Goal: Navigation & Orientation: Find specific page/section

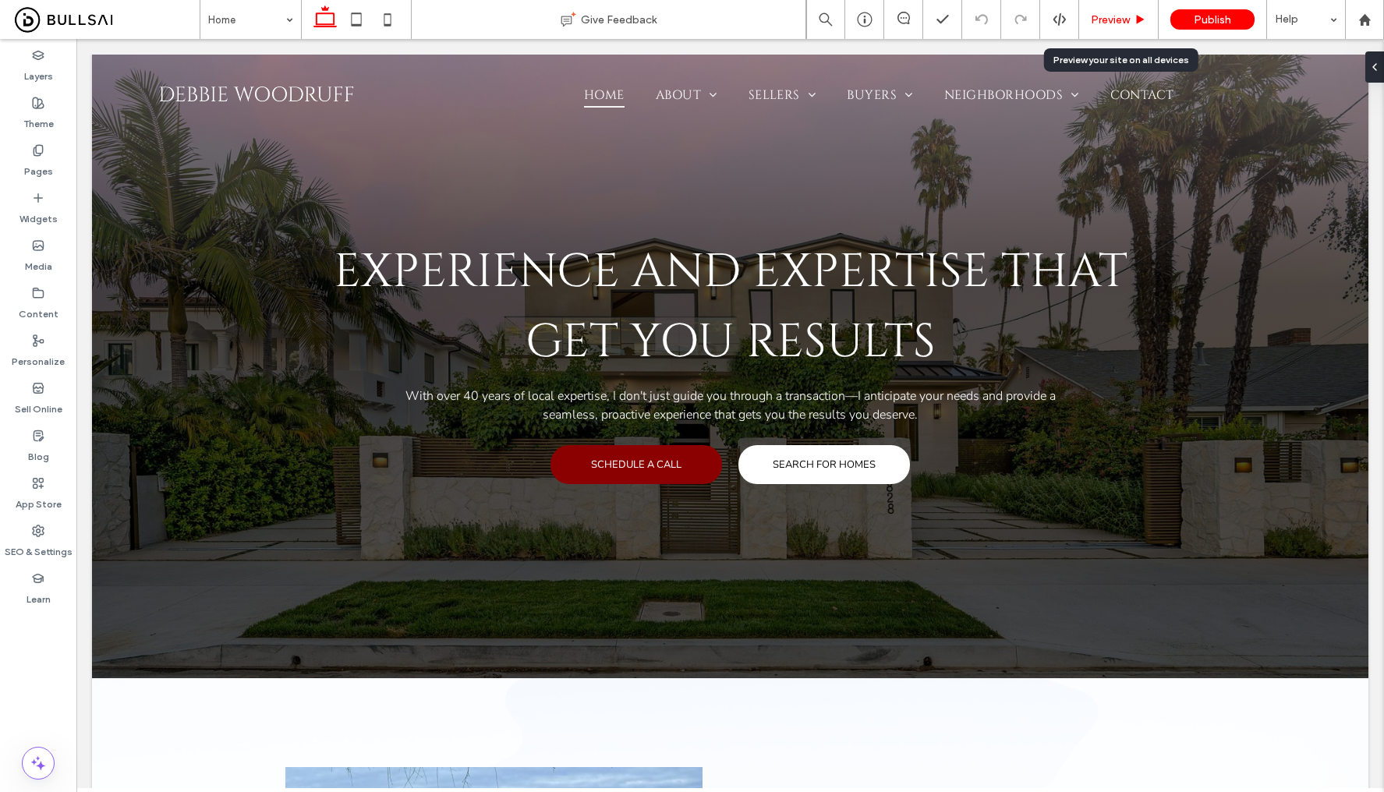
click at [1113, 16] on span "Preview" at bounding box center [1110, 19] width 39 height 13
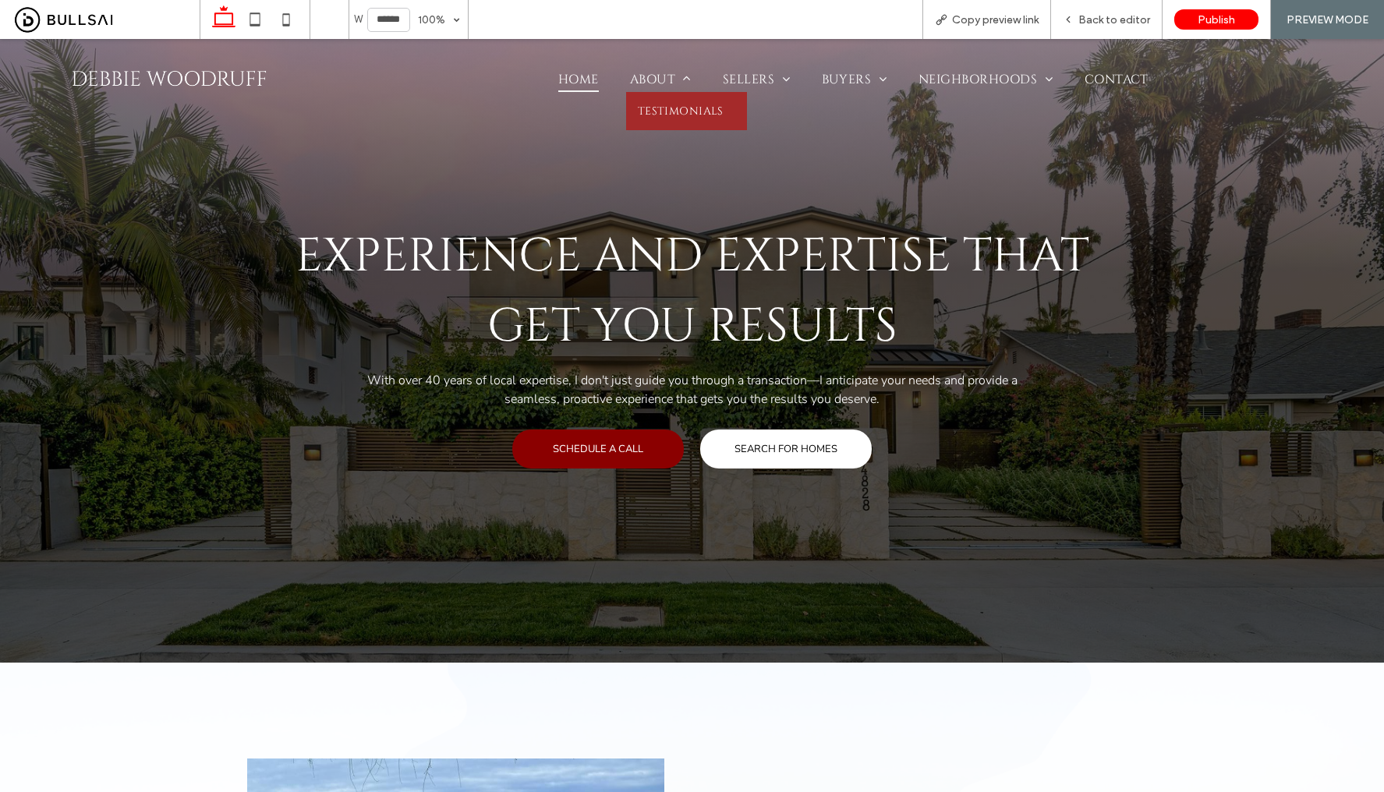
click at [660, 106] on span "Testimonials" at bounding box center [681, 111] width 86 height 15
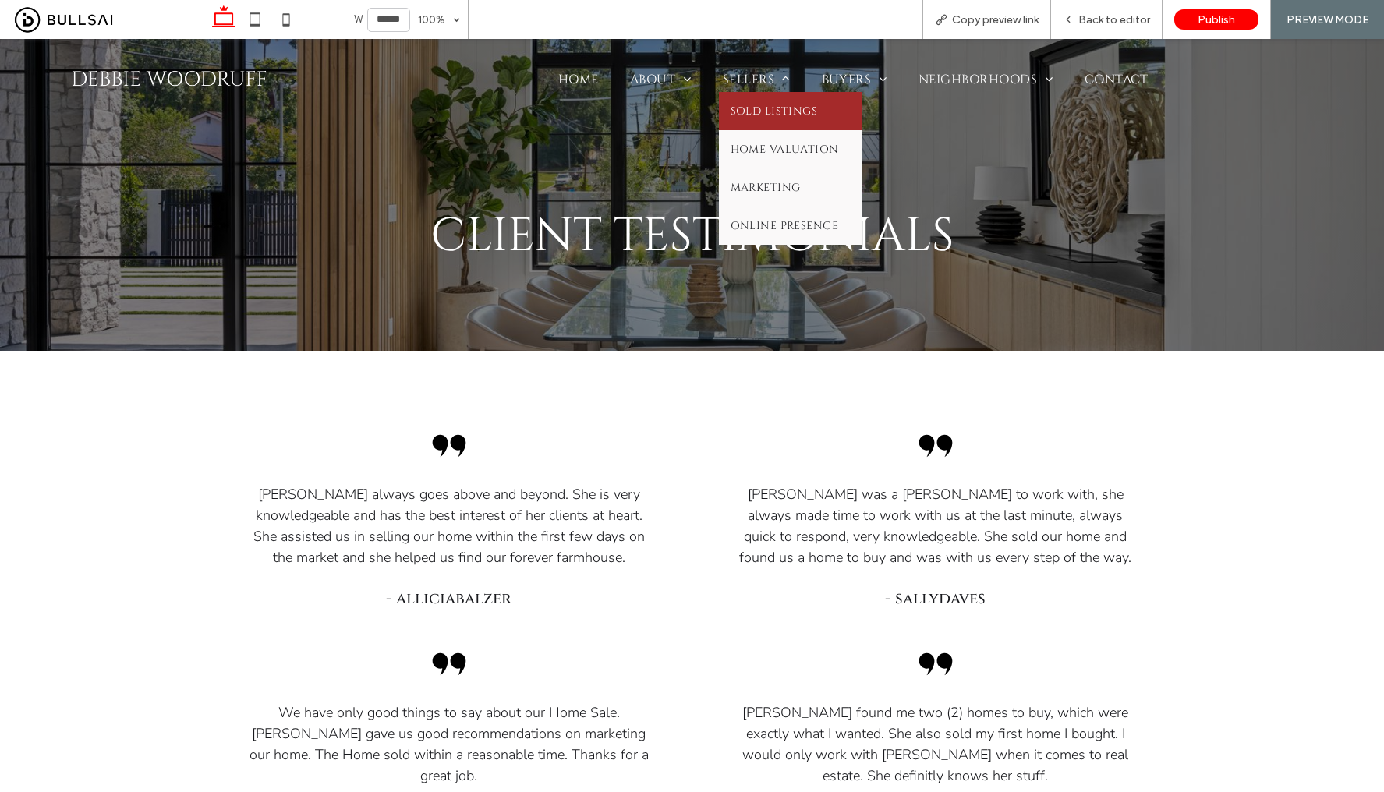
click at [752, 104] on span "Sold Listings" at bounding box center [774, 111] width 87 height 15
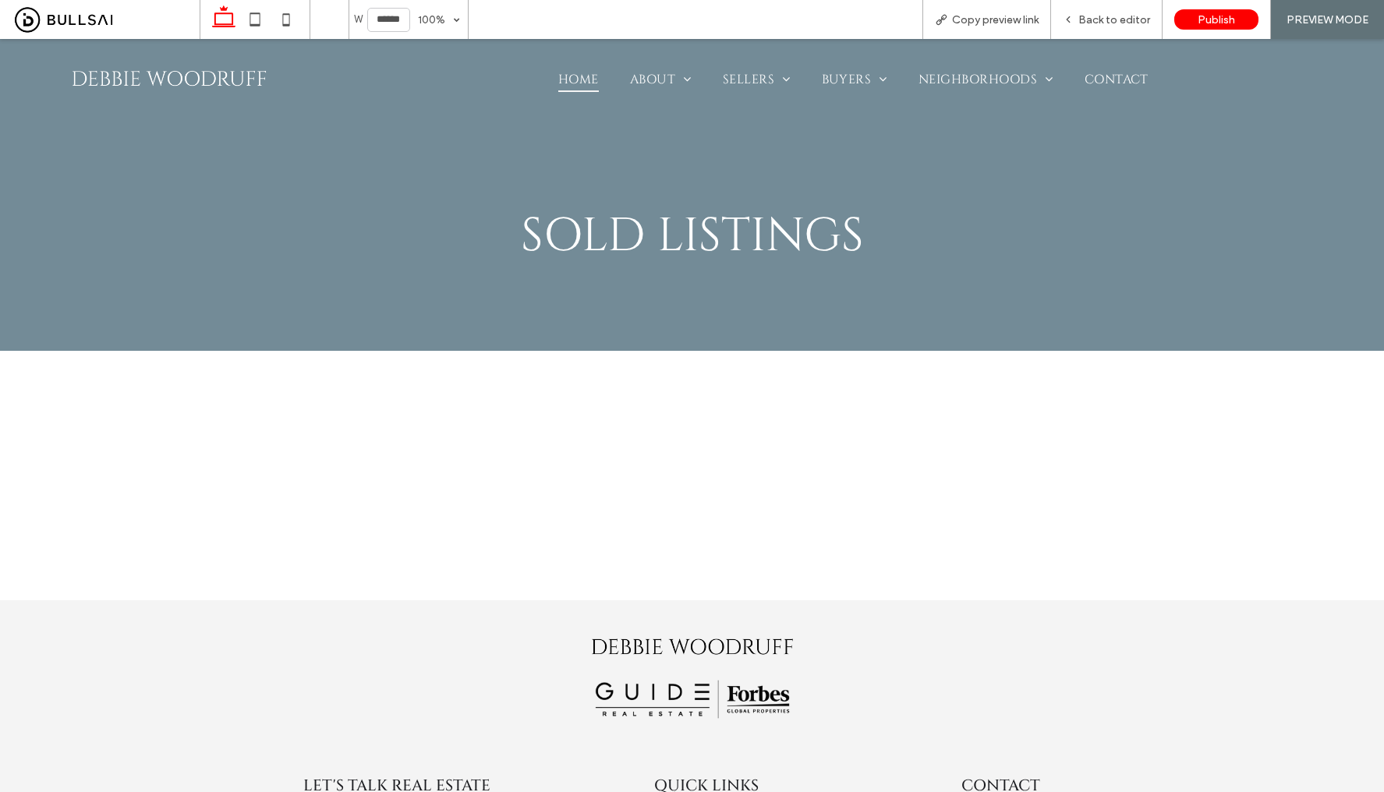
click at [572, 73] on span "Home" at bounding box center [578, 79] width 41 height 25
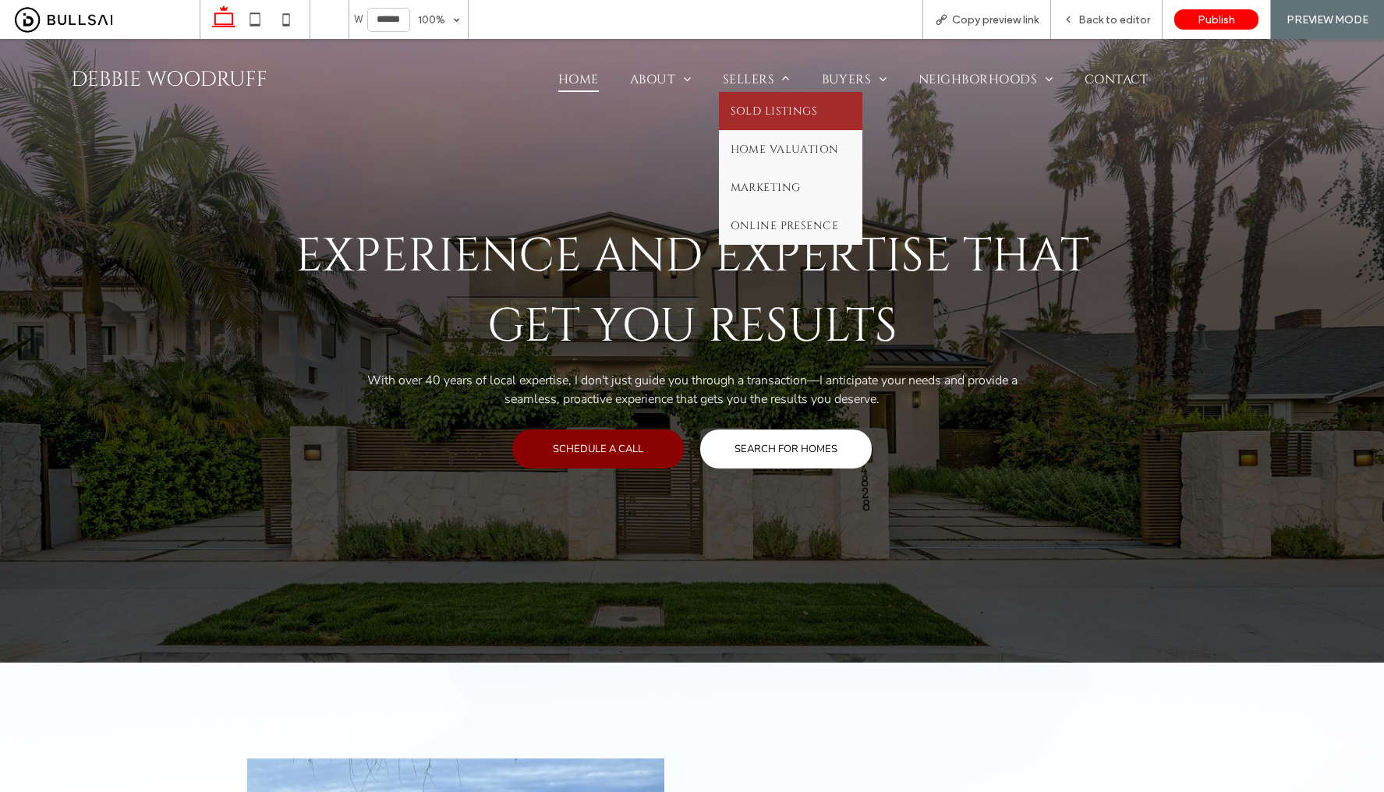
click at [802, 118] on link "Sold Listings" at bounding box center [790, 111] width 143 height 38
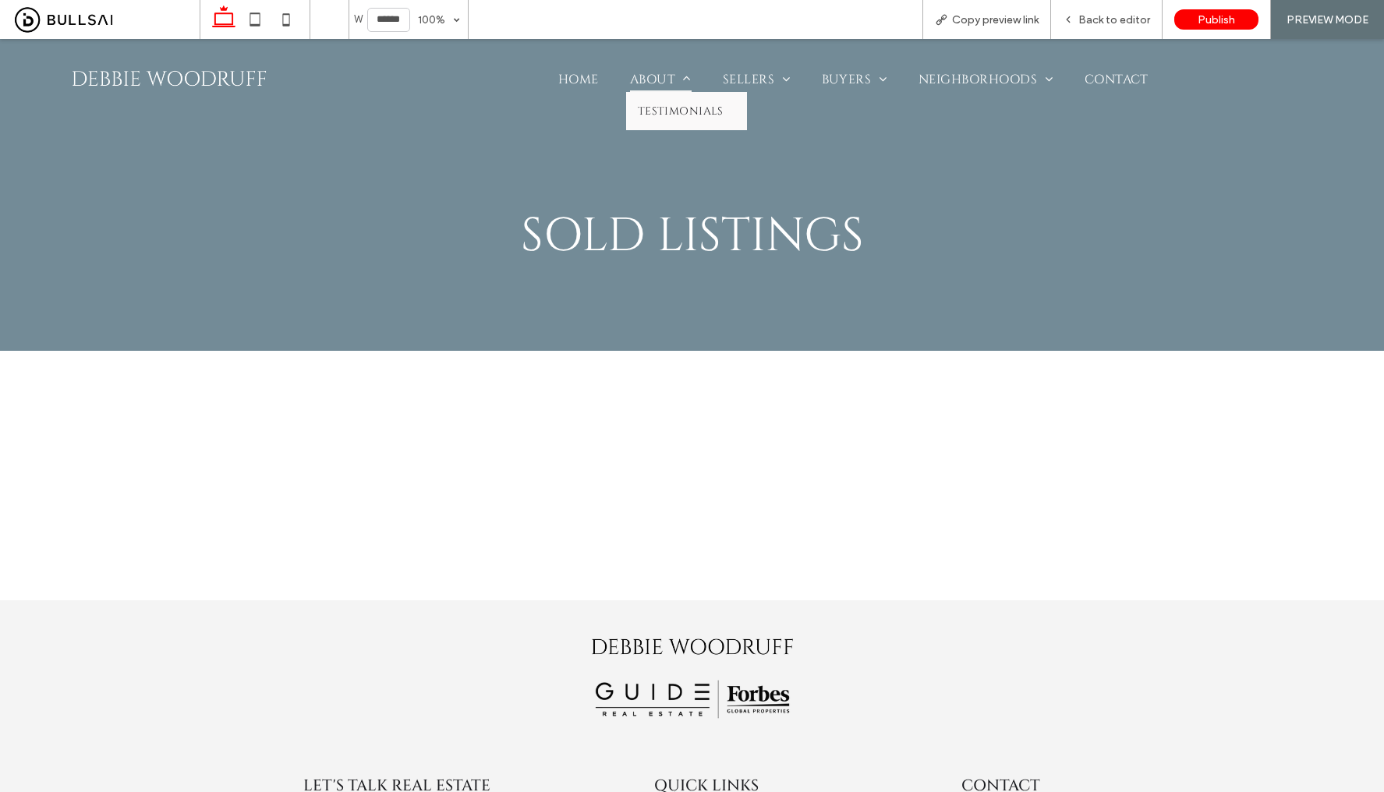
click at [652, 76] on span "About" at bounding box center [661, 79] width 62 height 25
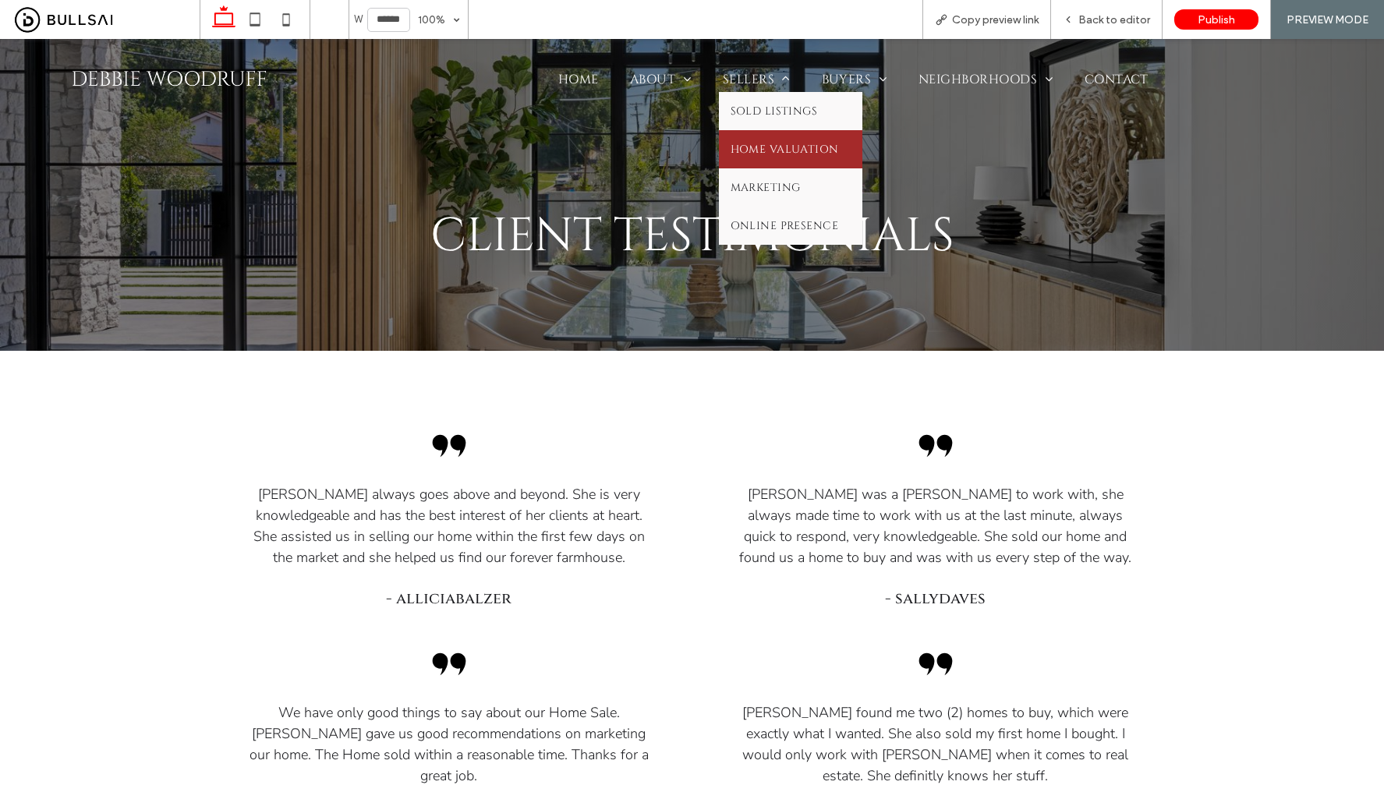
click at [768, 135] on link "Home Valuation" at bounding box center [790, 149] width 143 height 38
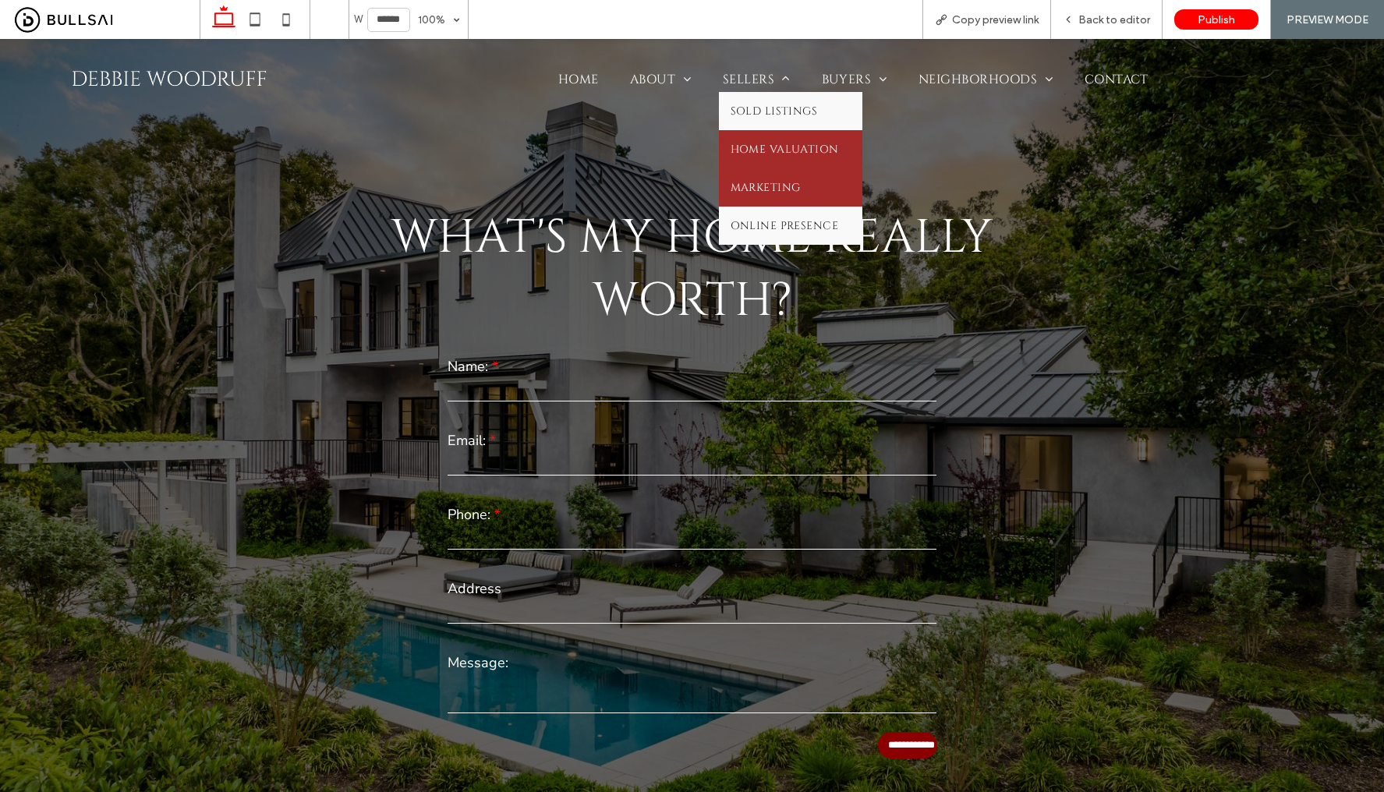
click at [787, 186] on span "Marketing" at bounding box center [766, 187] width 70 height 15
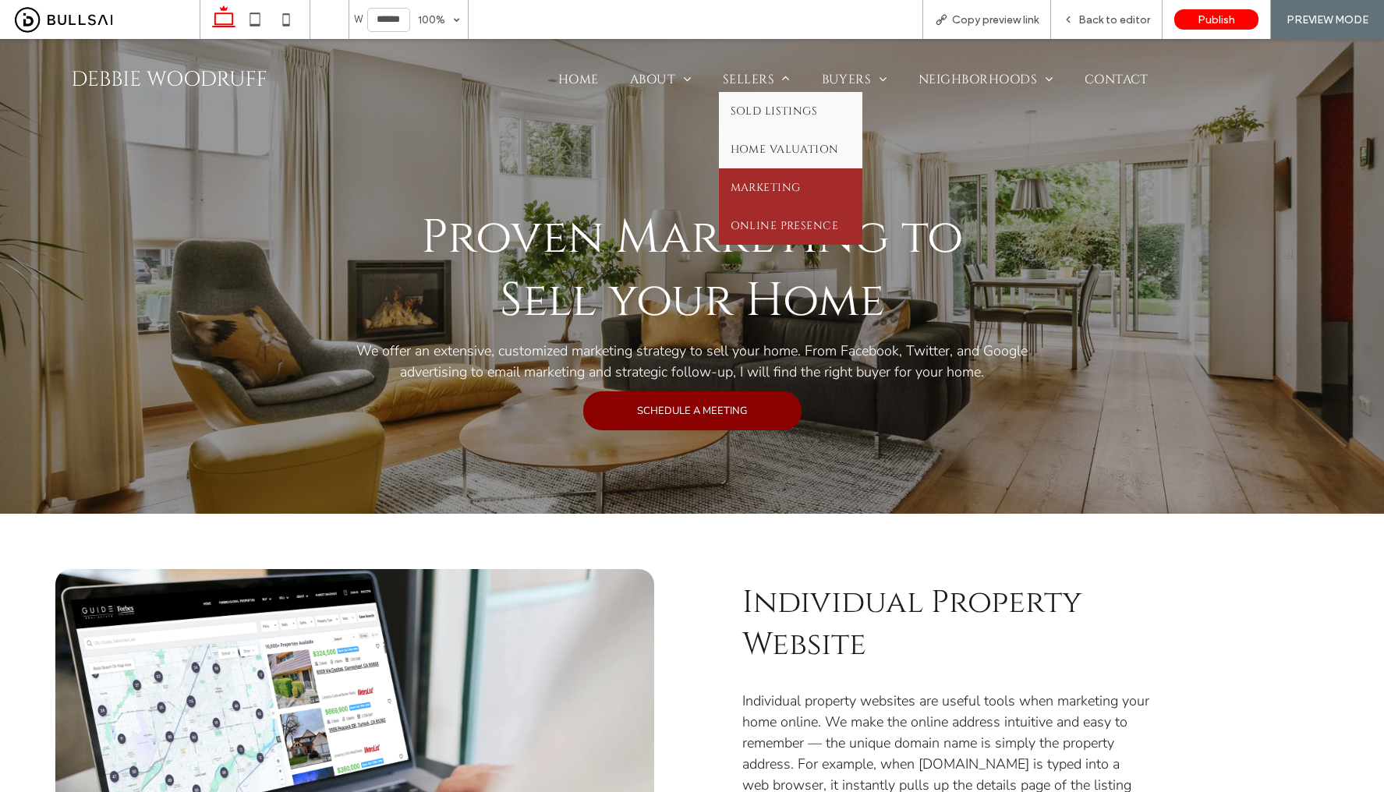
click at [778, 211] on link "Online Presence" at bounding box center [790, 226] width 143 height 38
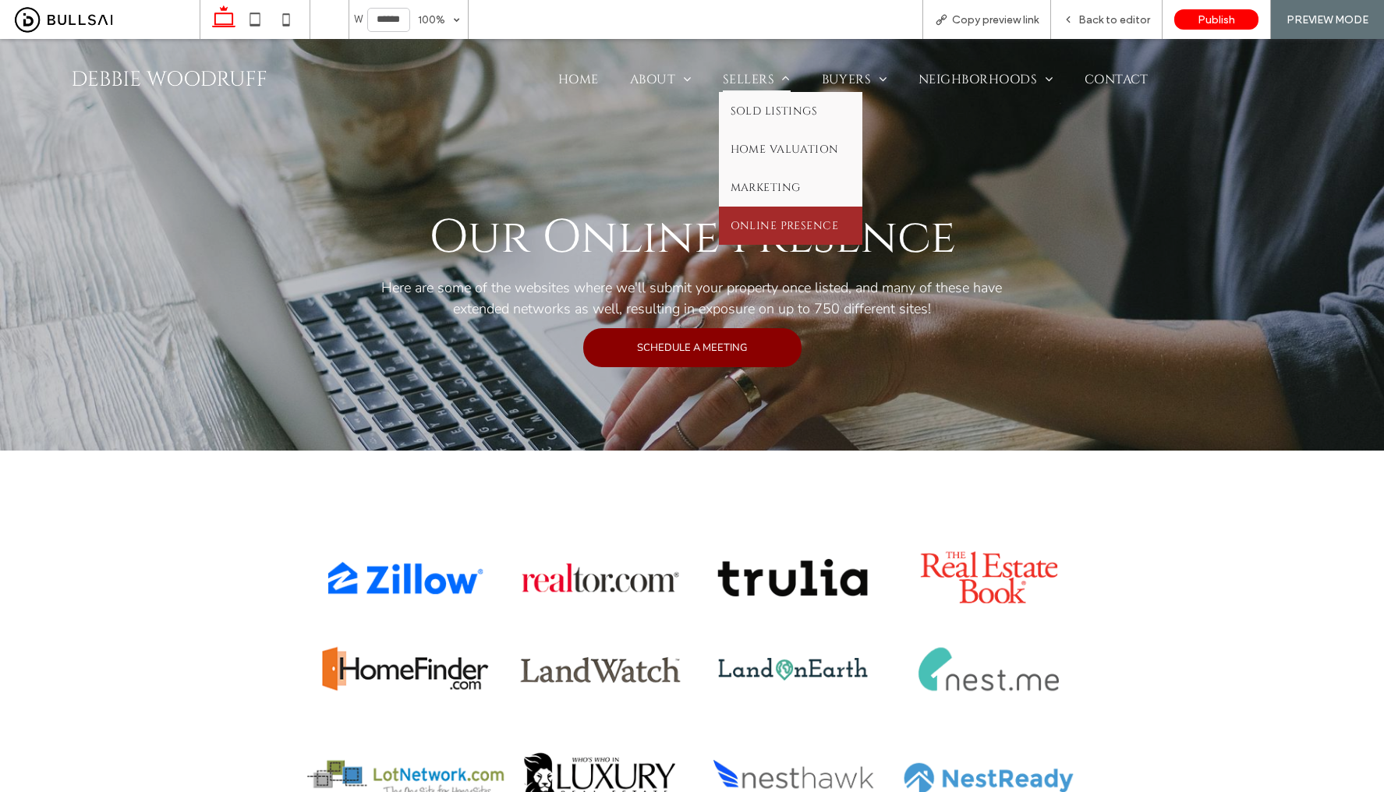
click at [756, 80] on span "Sellers" at bounding box center [757, 79] width 68 height 25
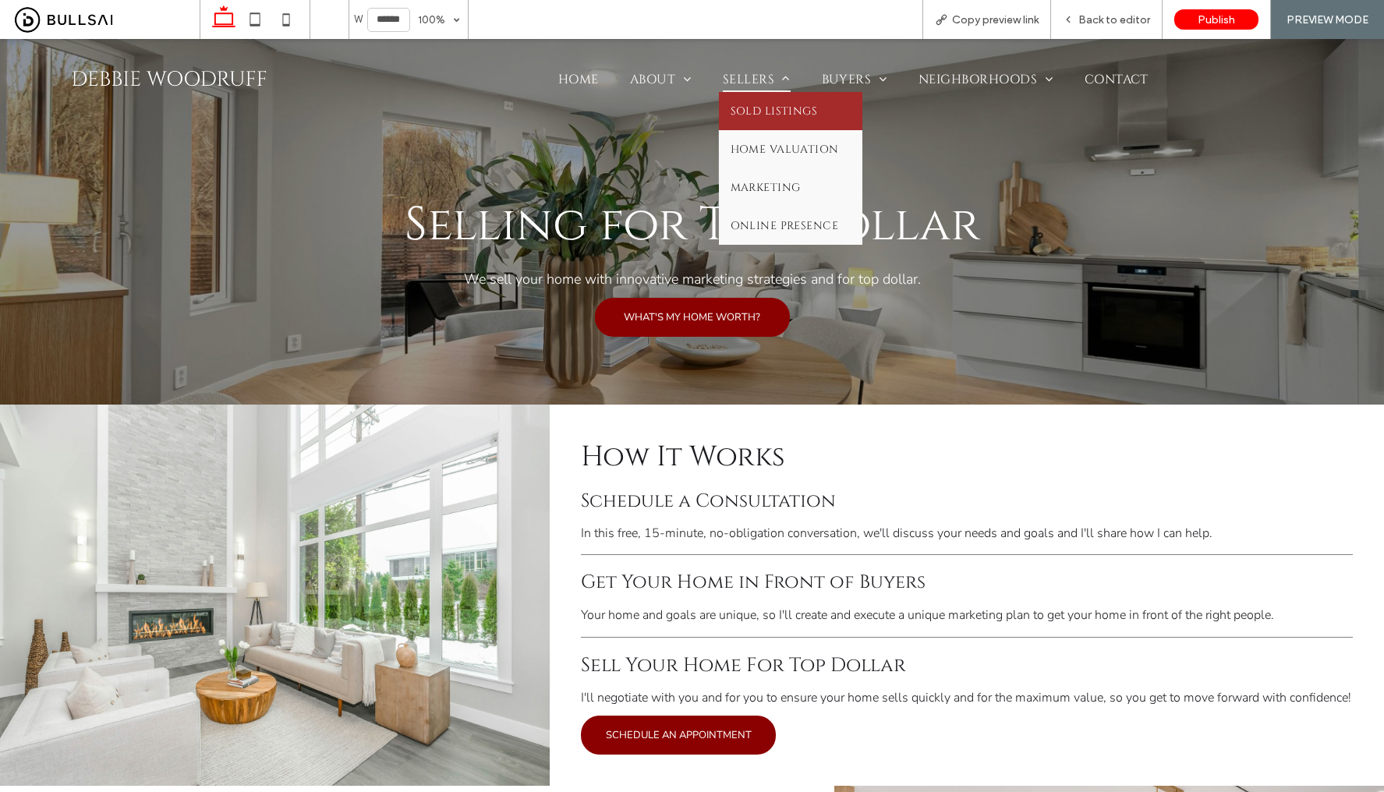
click at [757, 103] on link "Sold Listings" at bounding box center [790, 111] width 143 height 38
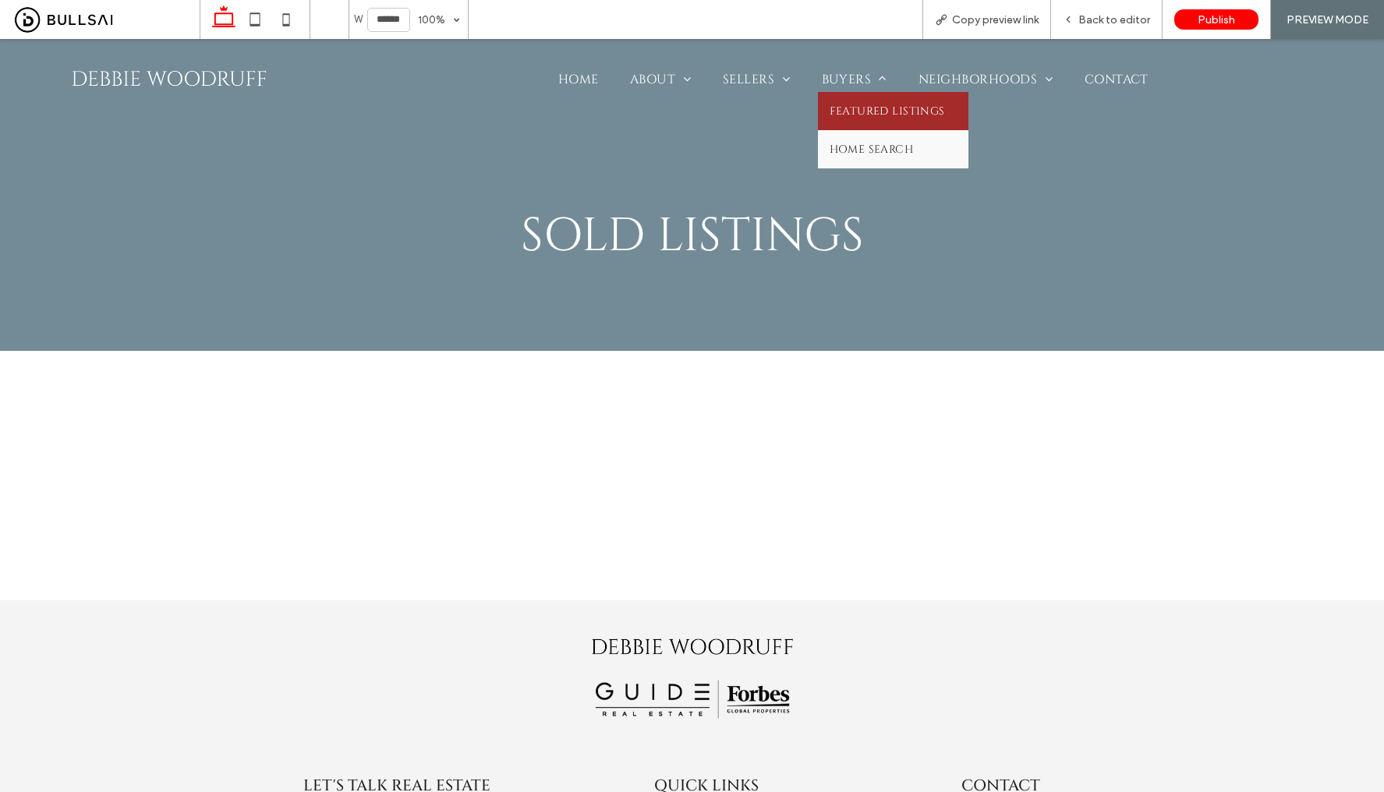
click at [851, 102] on link "Featured Listings" at bounding box center [893, 111] width 150 height 38
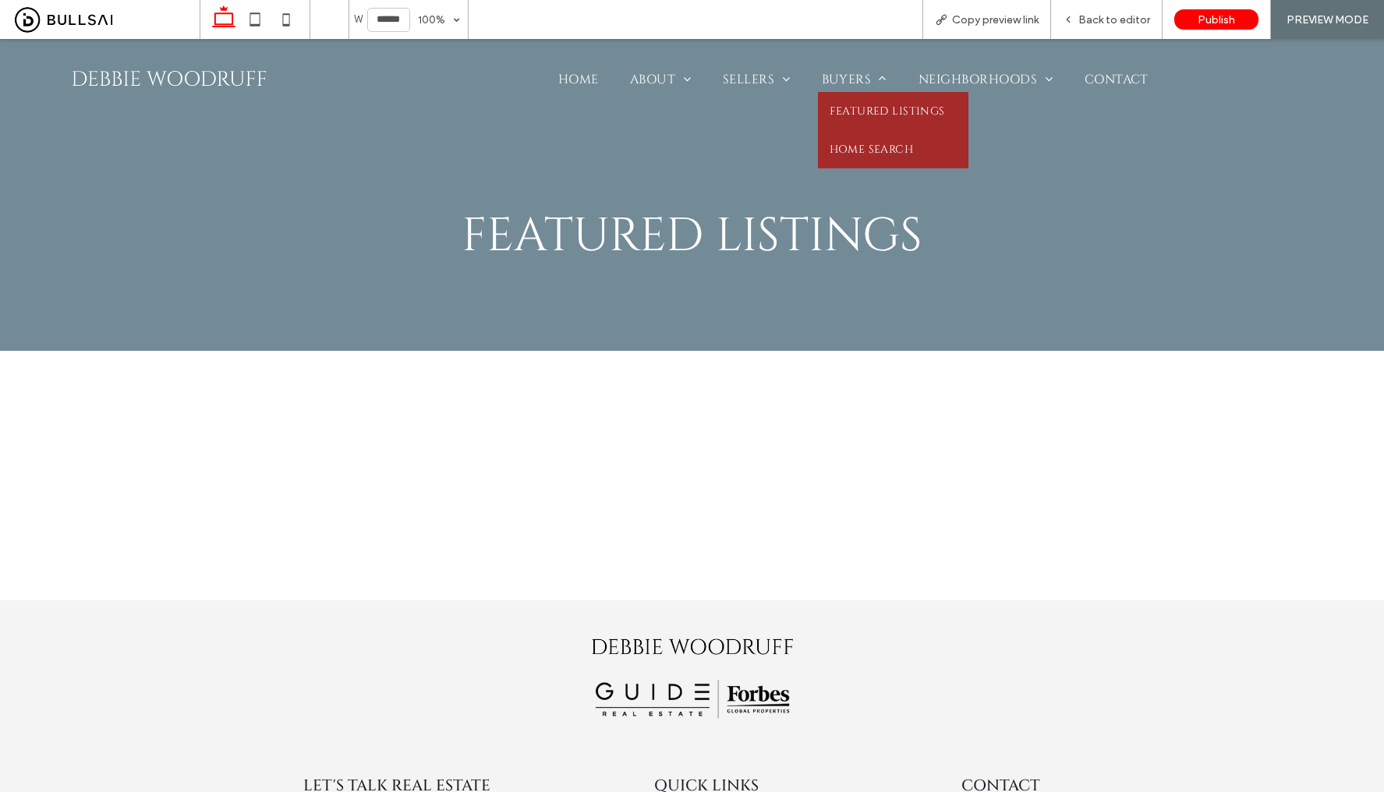
click at [869, 143] on span "Home Search" at bounding box center [872, 149] width 84 height 15
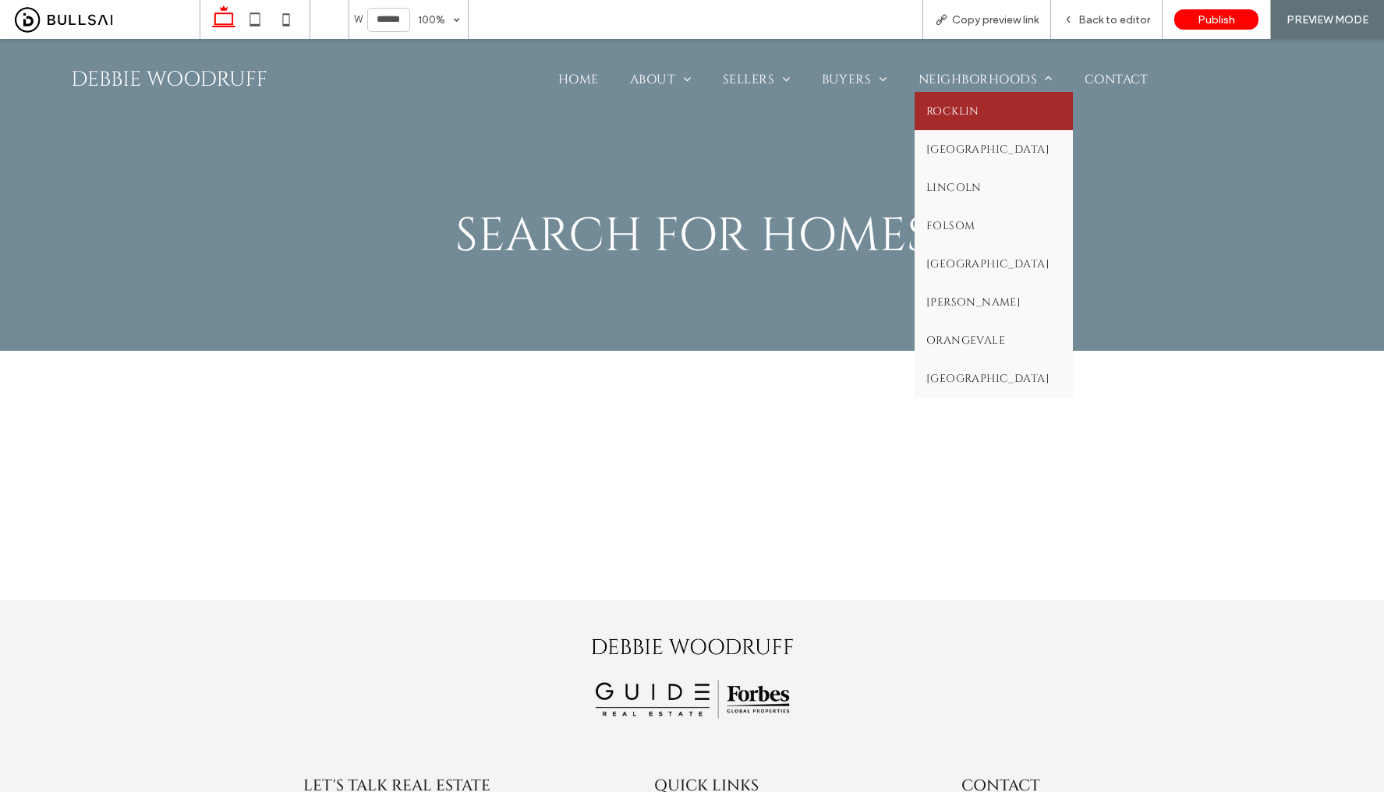
click at [975, 105] on link "Rocklin" at bounding box center [994, 111] width 158 height 38
click at [1006, 76] on span "Neighborhoods" at bounding box center [985, 79] width 135 height 25
click at [963, 69] on span "Neighborhoods" at bounding box center [985, 79] width 135 height 25
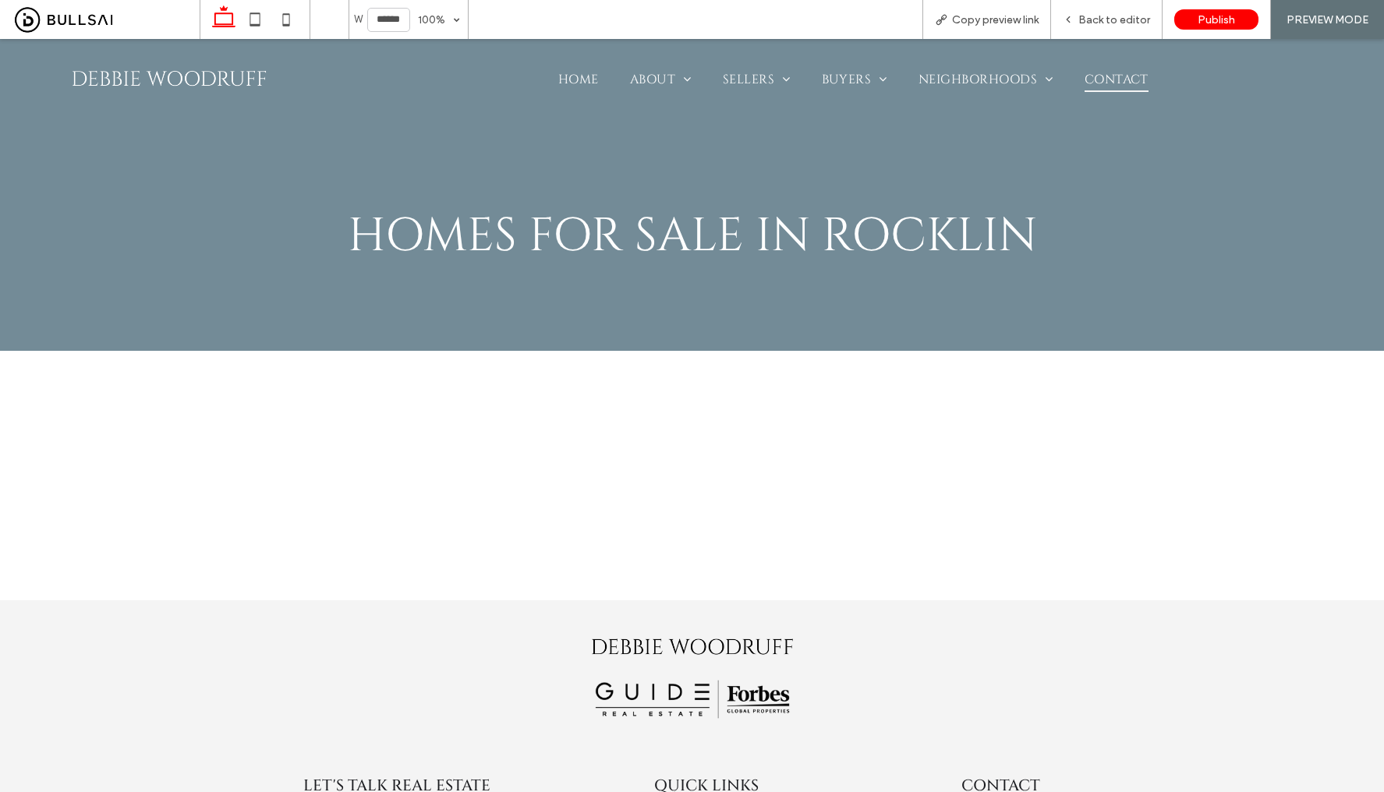
click at [1099, 71] on span "Contact" at bounding box center [1117, 79] width 64 height 25
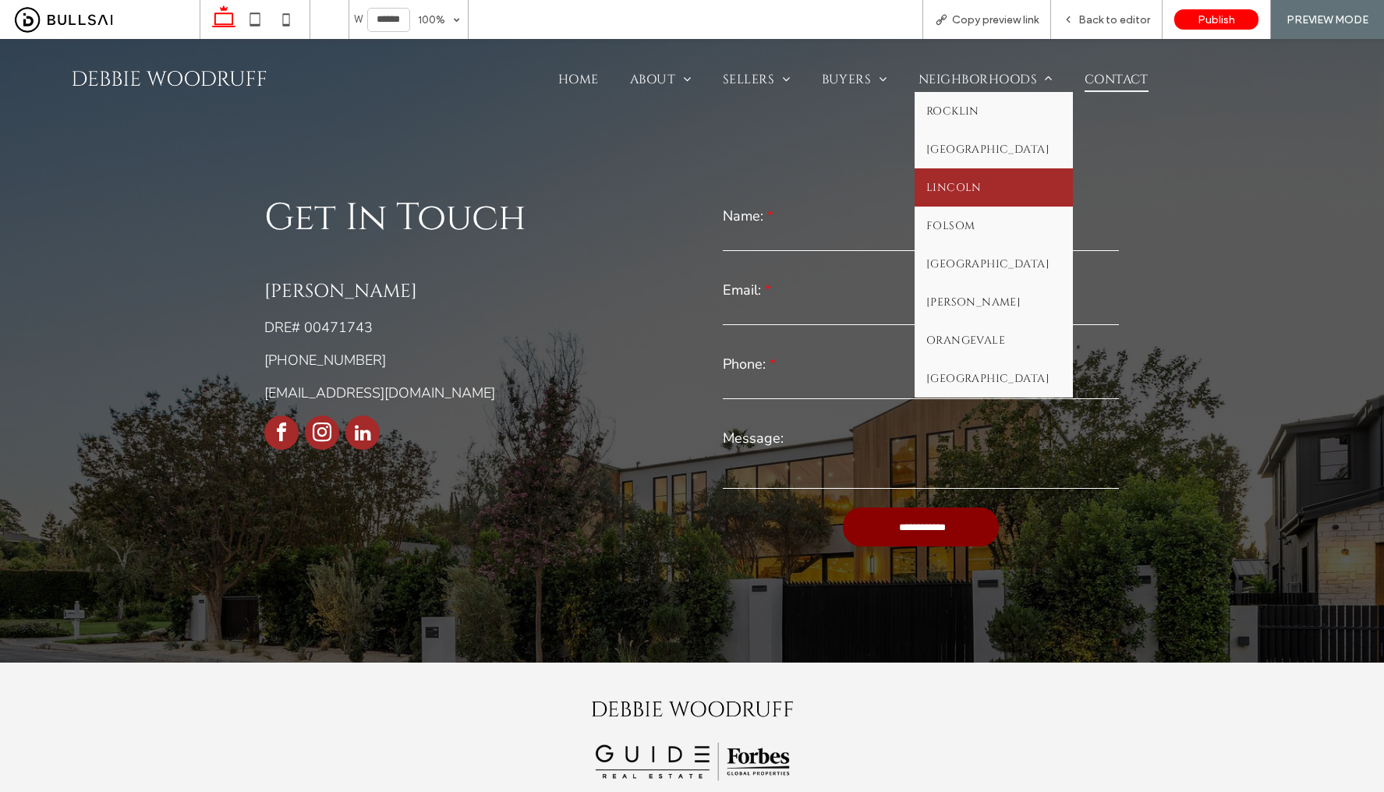
click at [968, 186] on span "Lincoln" at bounding box center [953, 187] width 55 height 15
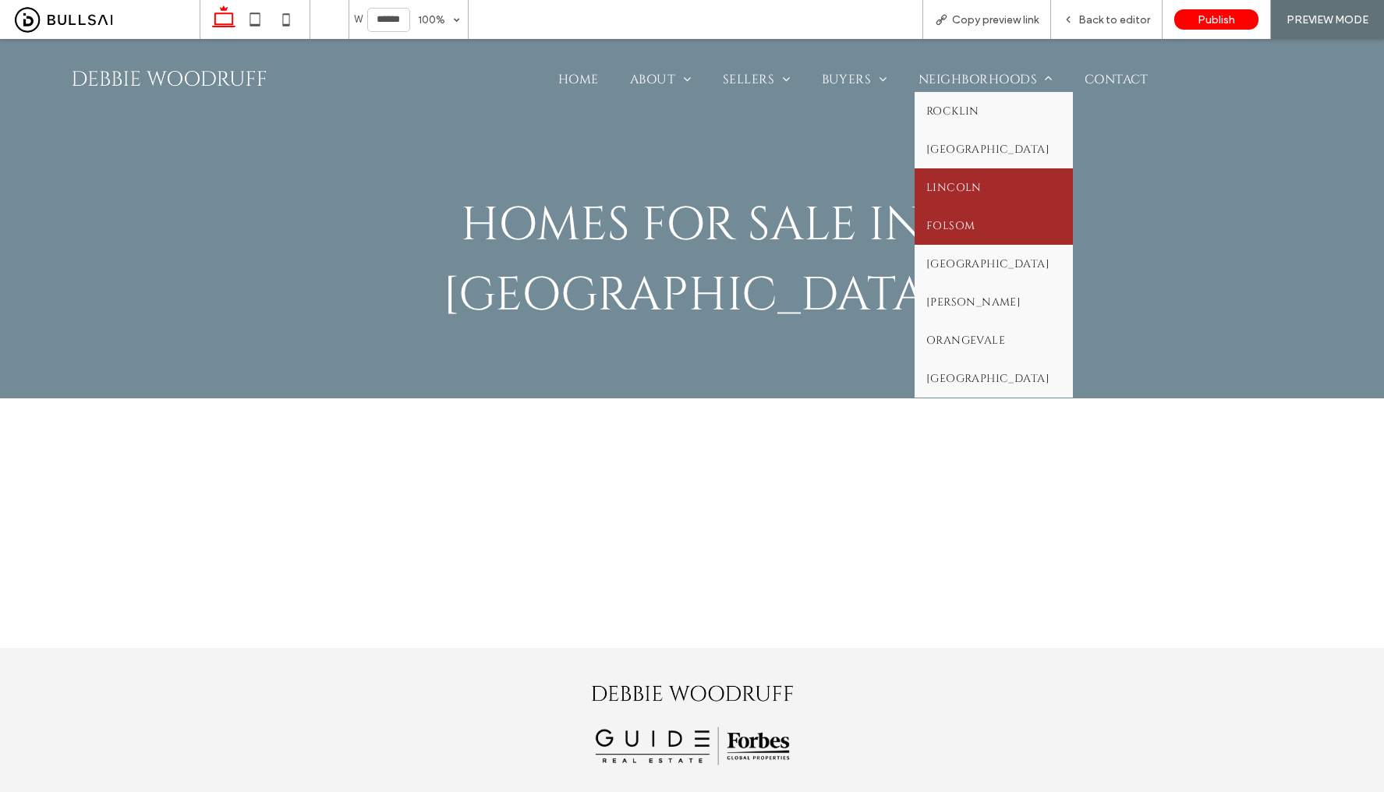
click at [943, 207] on link "Folsom" at bounding box center [994, 226] width 158 height 38
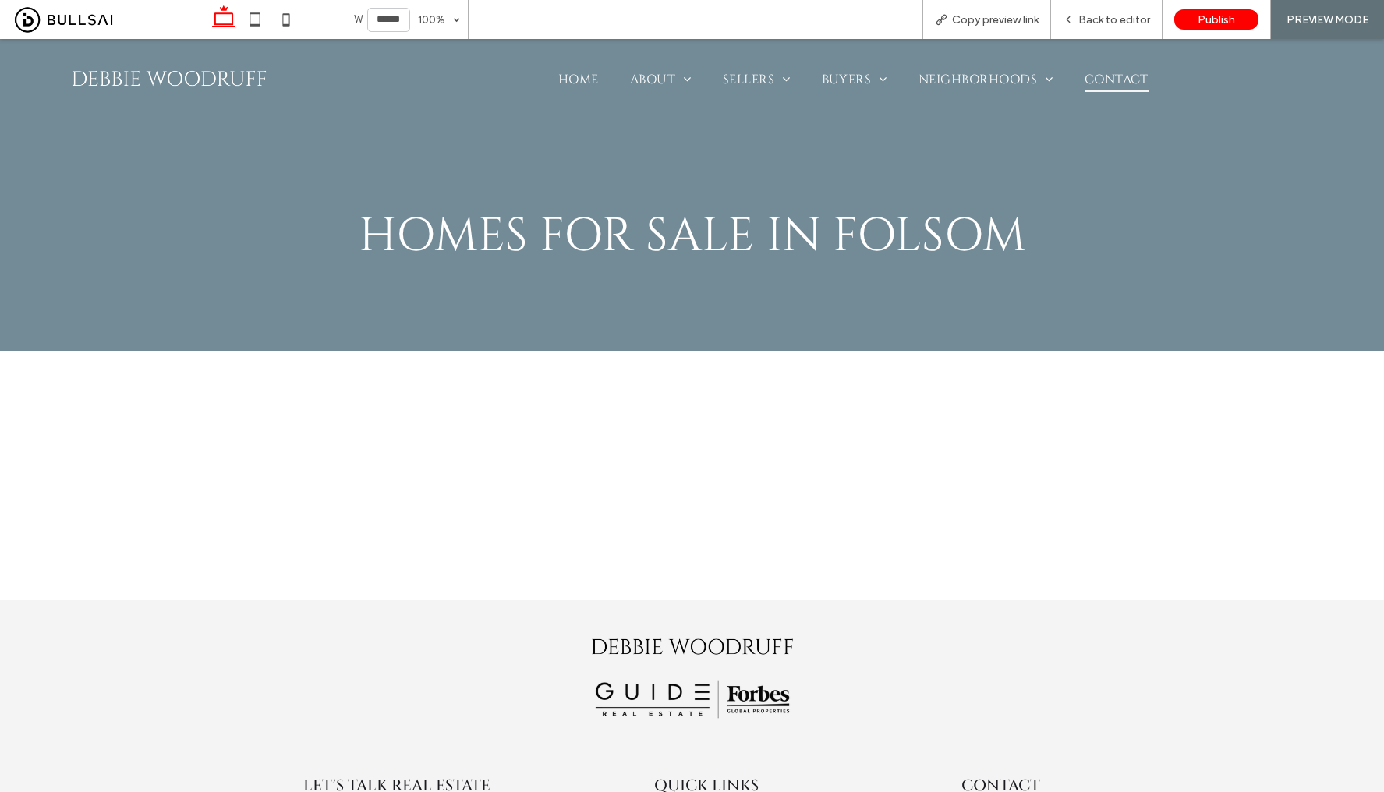
click at [1109, 87] on span "Contact" at bounding box center [1117, 79] width 64 height 25
click at [318, 20] on use at bounding box center [329, 20] width 28 height 16
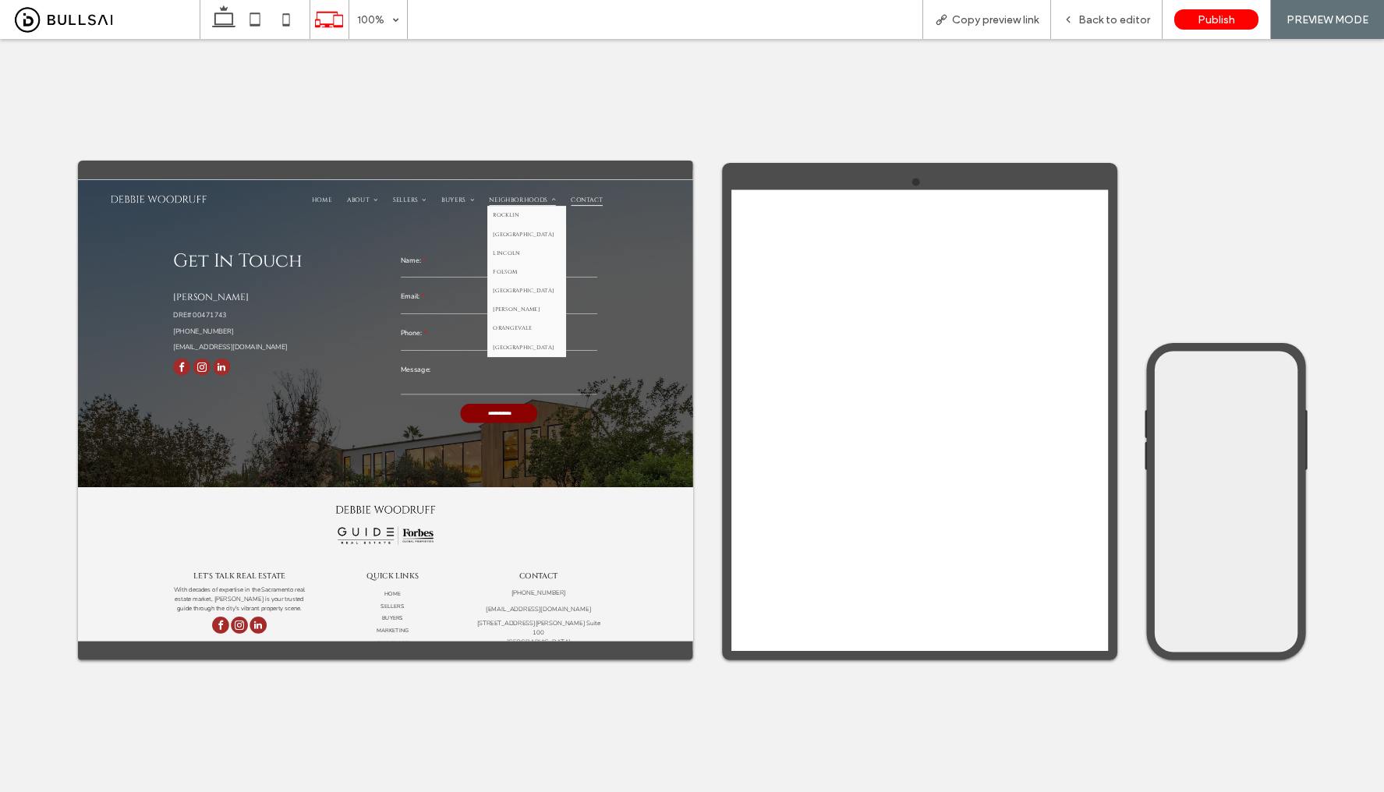
click at [976, 217] on span "Neighborhoods" at bounding box center [979, 219] width 135 height 25
click at [956, 262] on link "Rocklin" at bounding box center [987, 251] width 158 height 38
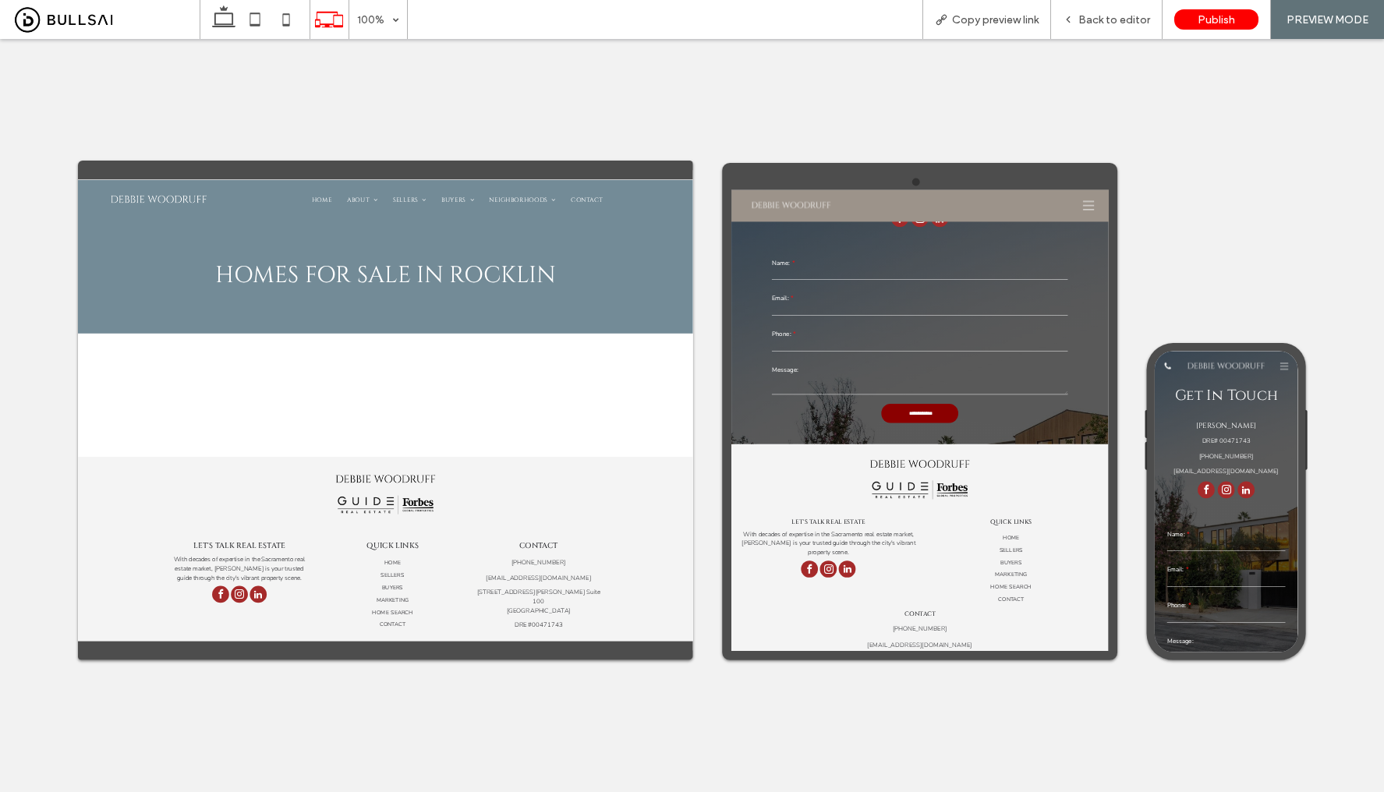
scroll to position [327, 0]
click at [1095, 220] on span "Contact" at bounding box center [1110, 219] width 64 height 25
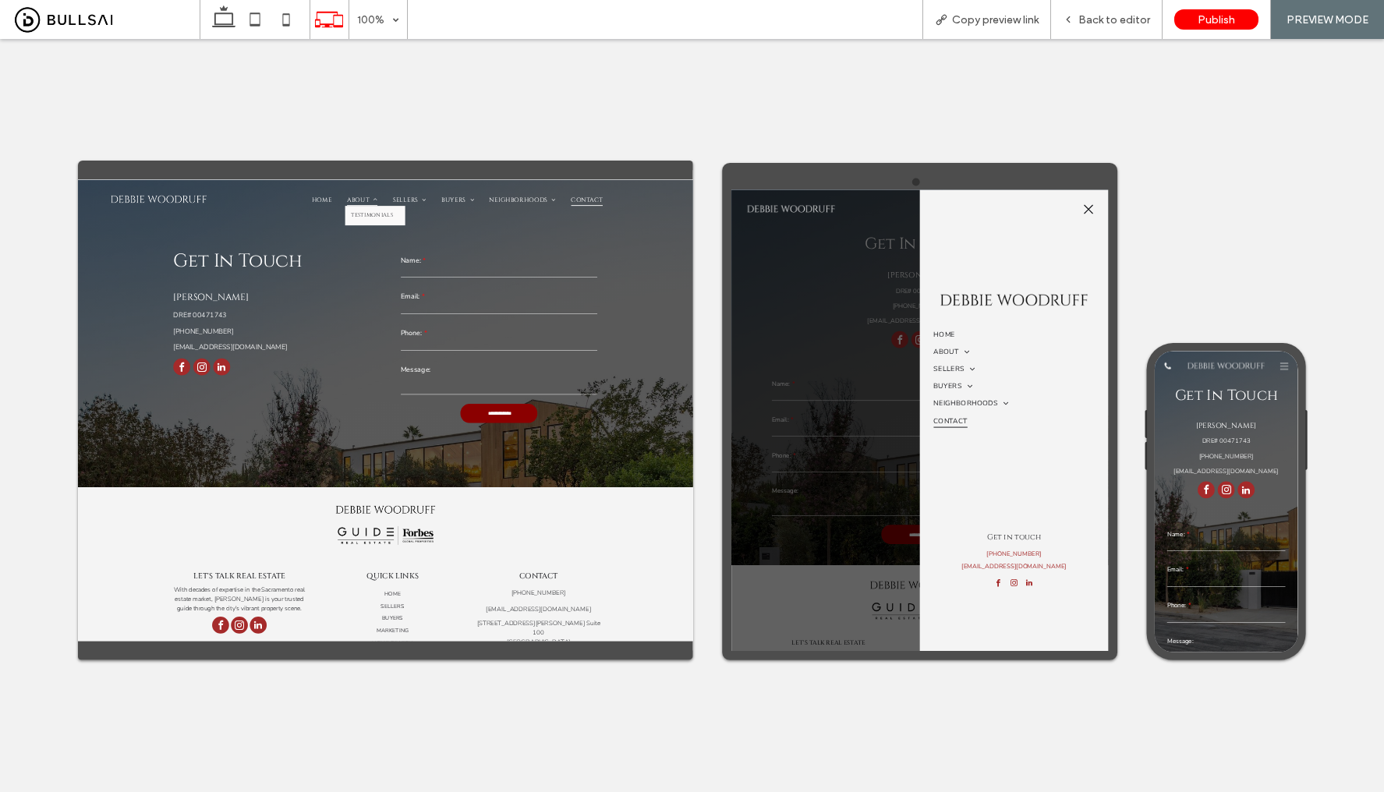
click at [642, 214] on span "About" at bounding box center [655, 219] width 62 height 25
